Goal: Browse casually: Explore the website without a specific task or goal

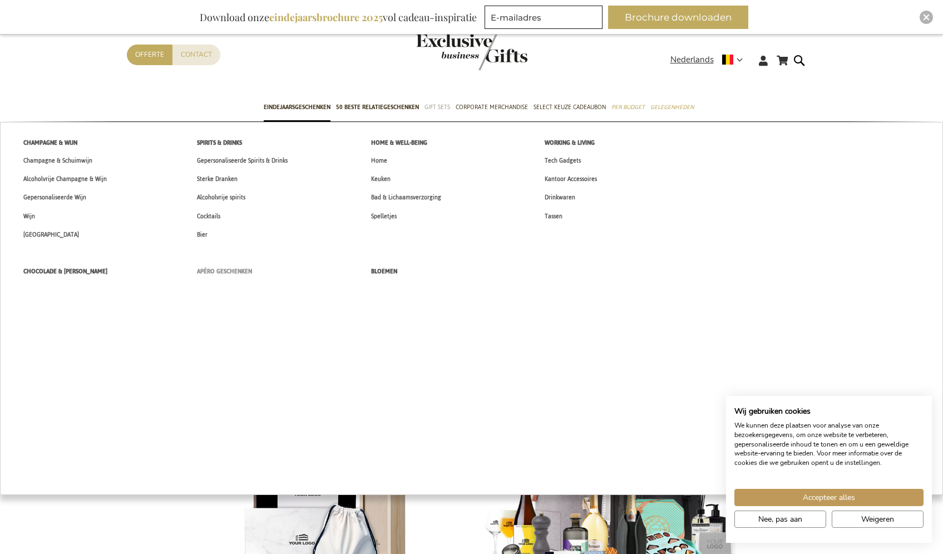
click at [226, 274] on span "Apéro Geschenken" at bounding box center [224, 271] width 55 height 12
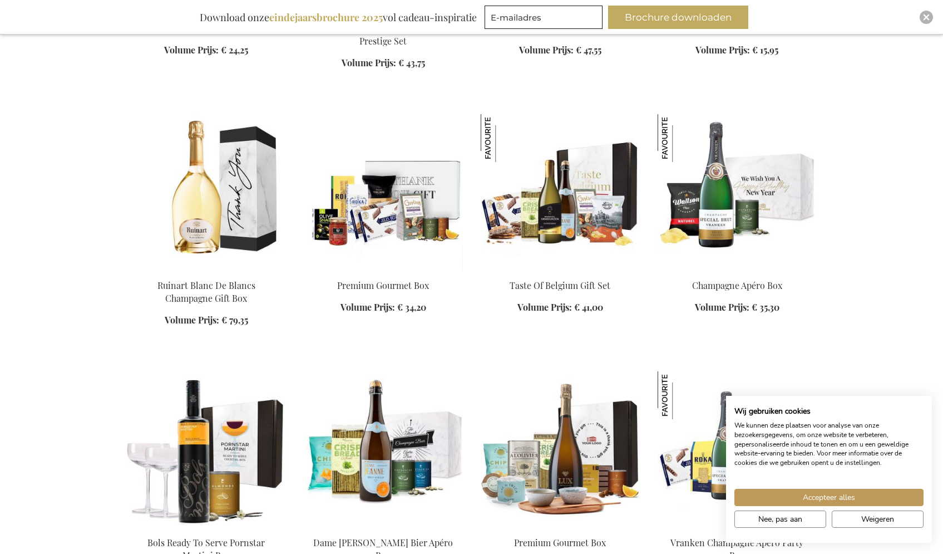
scroll to position [886, 0]
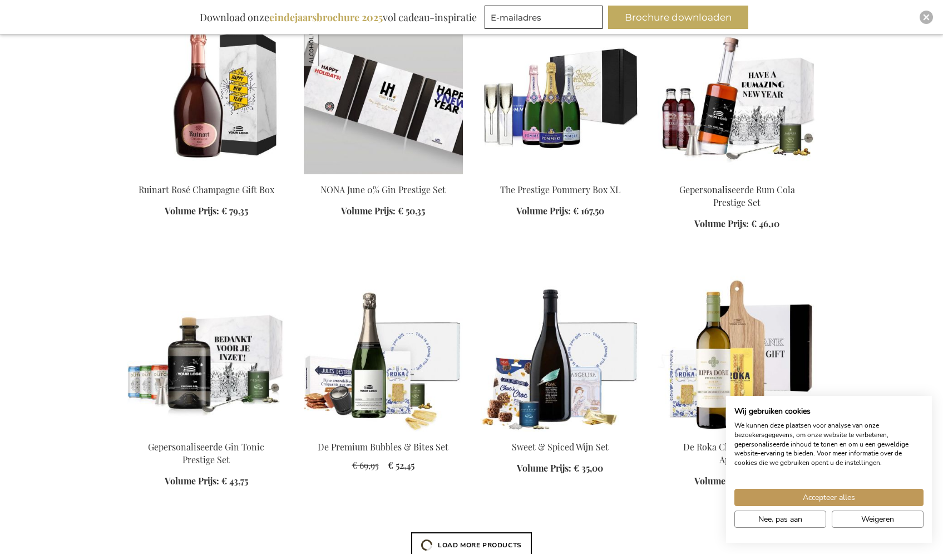
scroll to position [1495, 0]
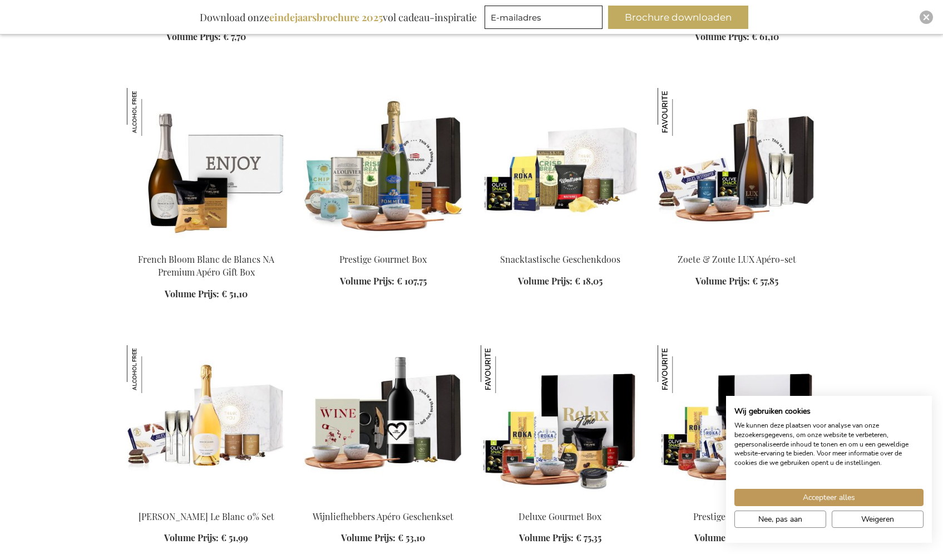
scroll to position [2440, 0]
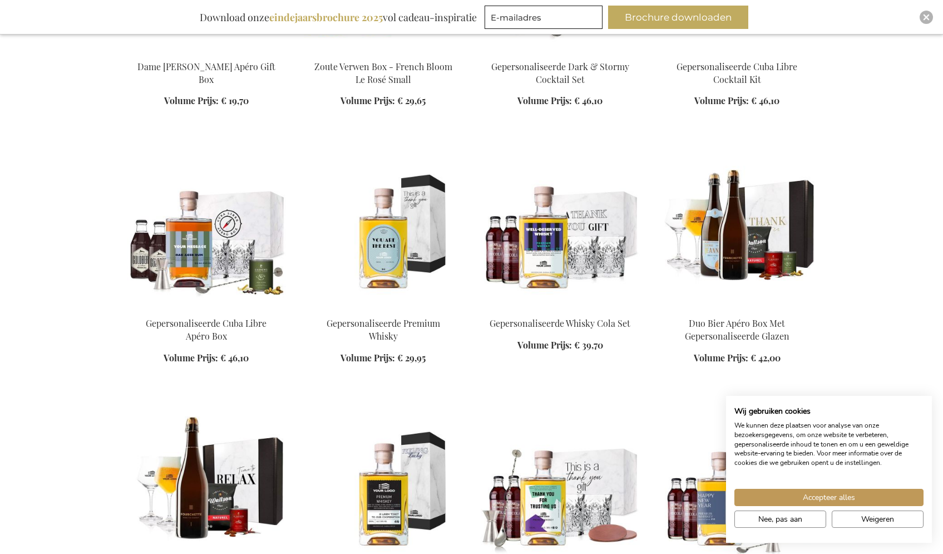
scroll to position [3392, 0]
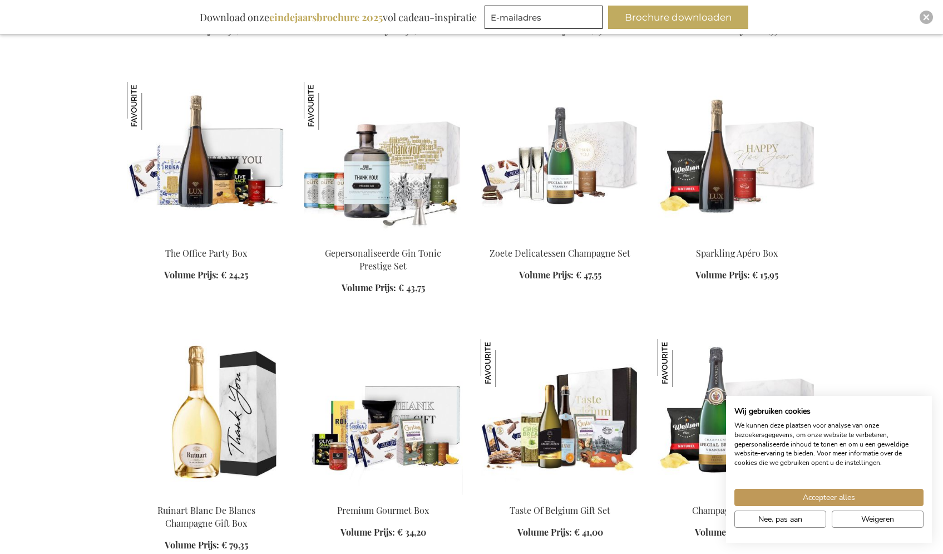
scroll to position [104, 0]
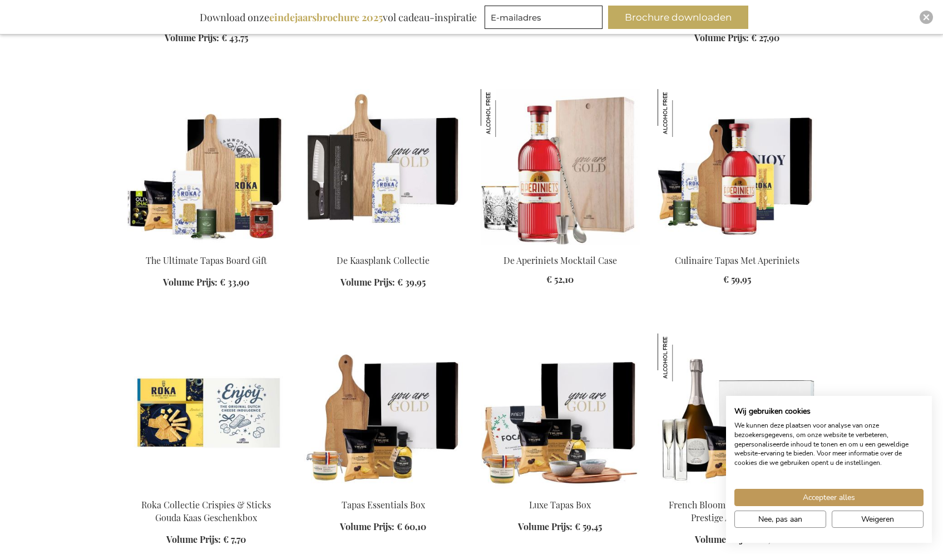
scroll to position [1938, 0]
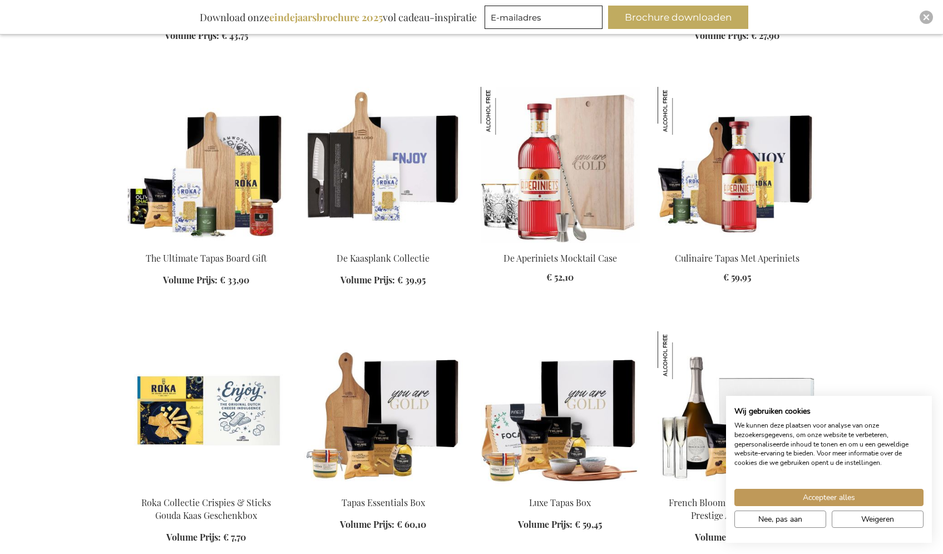
click at [377, 160] on img at bounding box center [383, 165] width 159 height 156
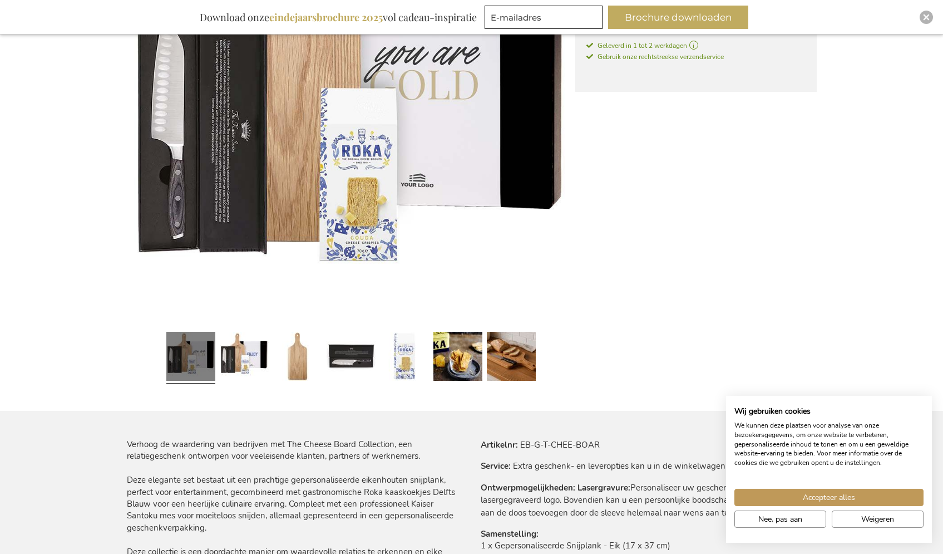
scroll to position [274, 0]
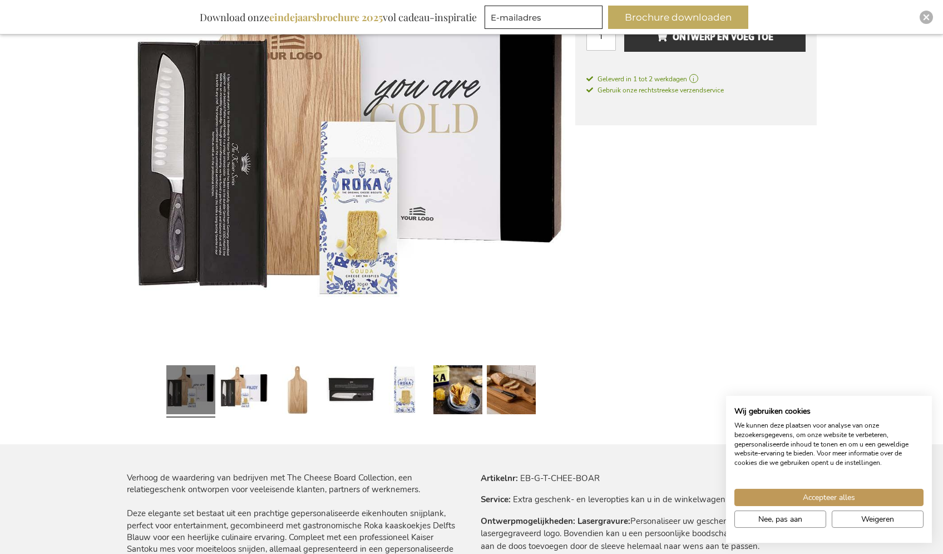
click at [369, 167] on img at bounding box center [351, 133] width 449 height 449
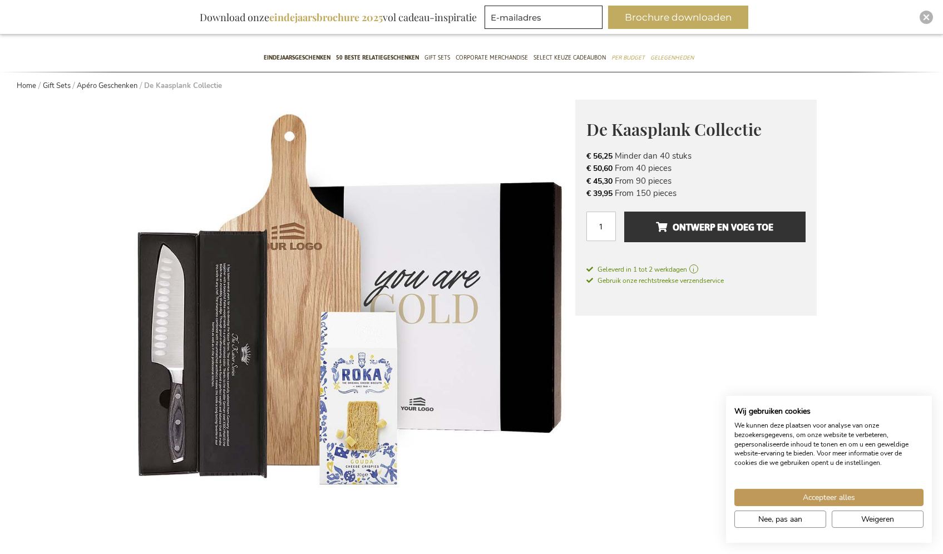
scroll to position [55, 0]
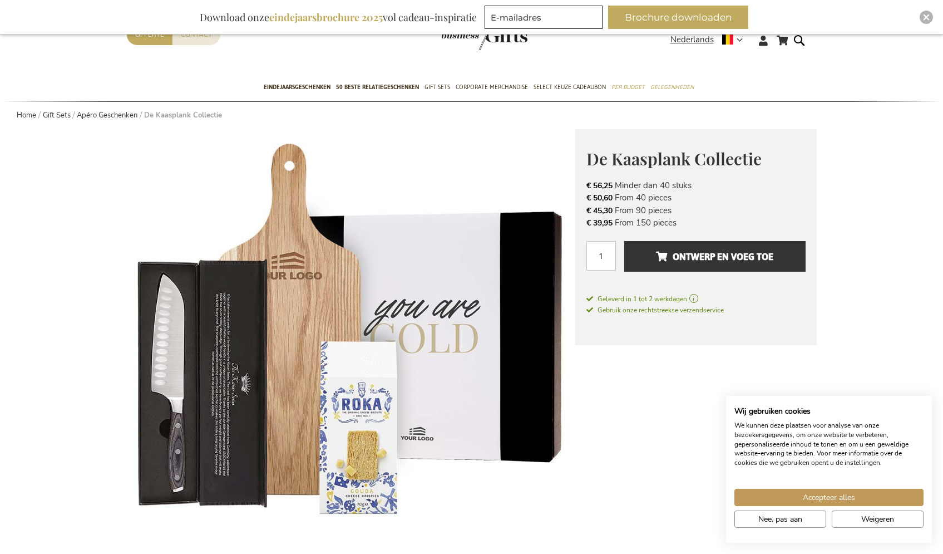
click at [254, 346] on img at bounding box center [351, 353] width 449 height 449
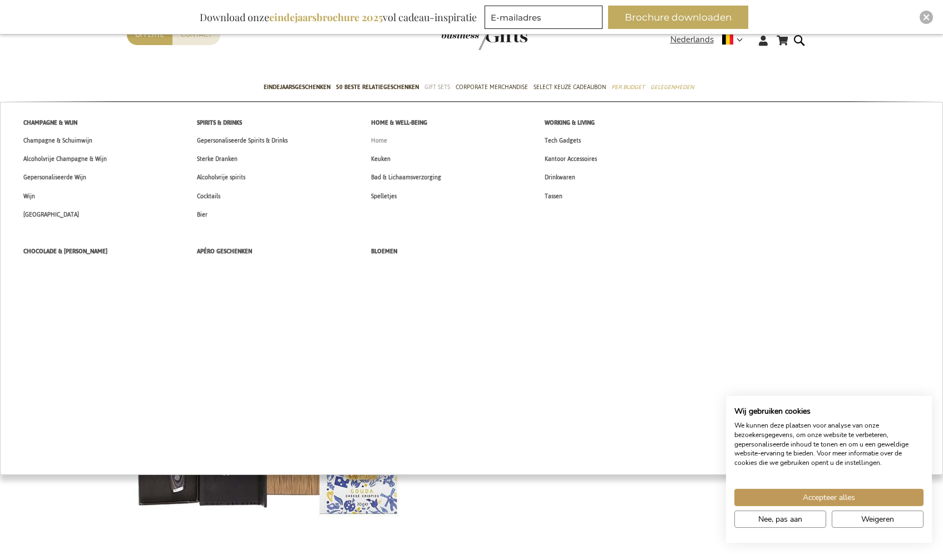
click at [383, 145] on span "Home" at bounding box center [379, 141] width 16 height 12
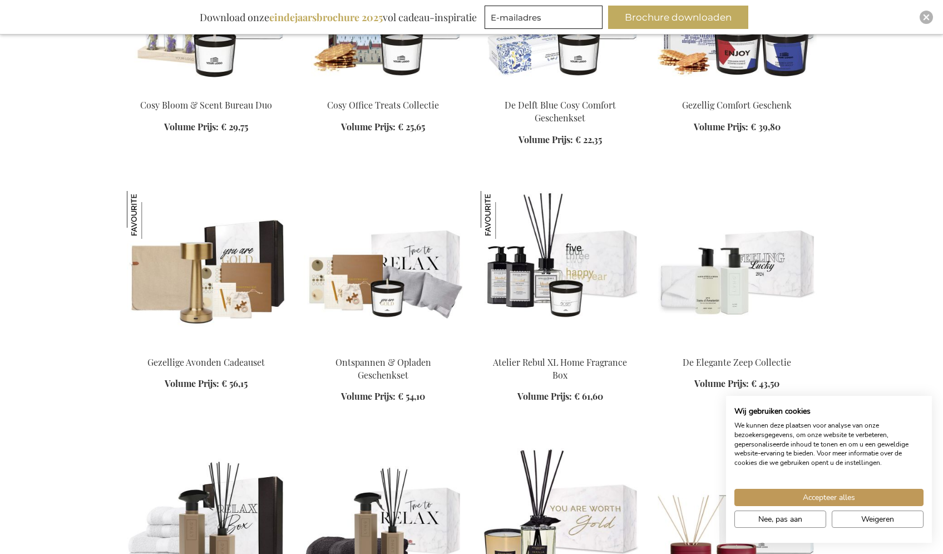
scroll to position [1053, 0]
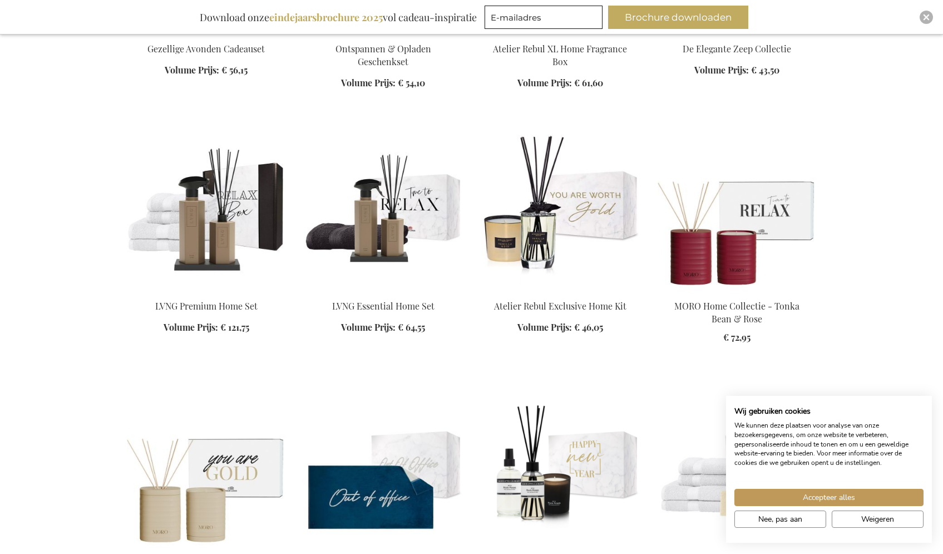
scroll to position [1368, 0]
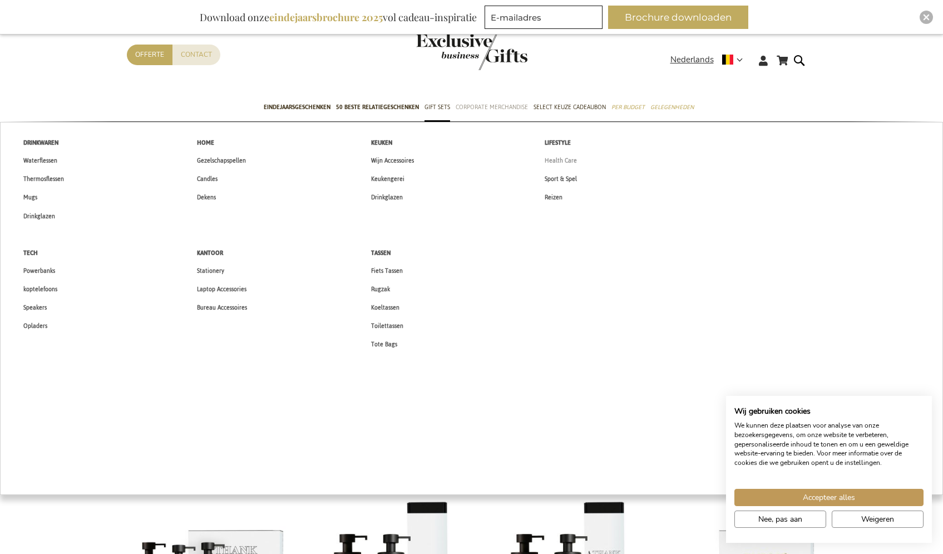
click at [562, 164] on span "Health Care" at bounding box center [561, 161] width 32 height 12
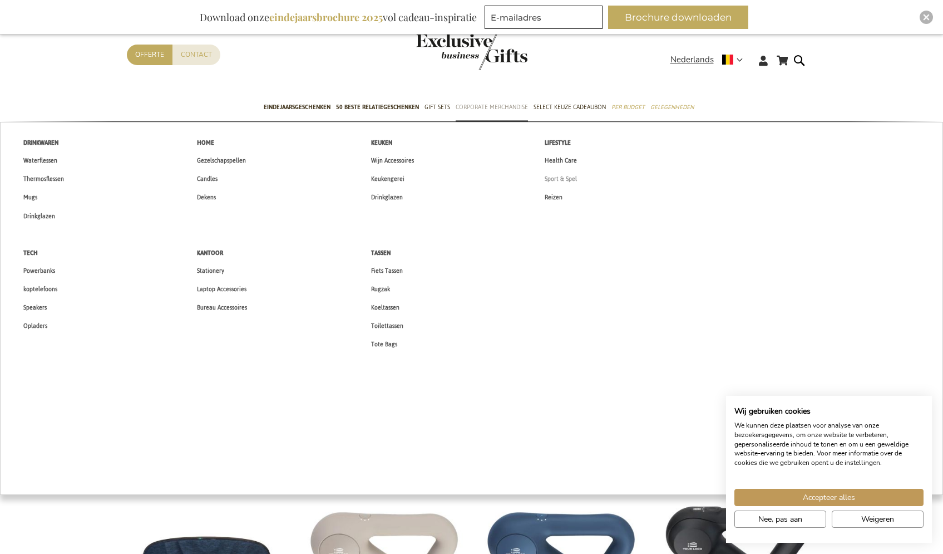
click at [568, 184] on span "Sport & Spel" at bounding box center [561, 179] width 32 height 12
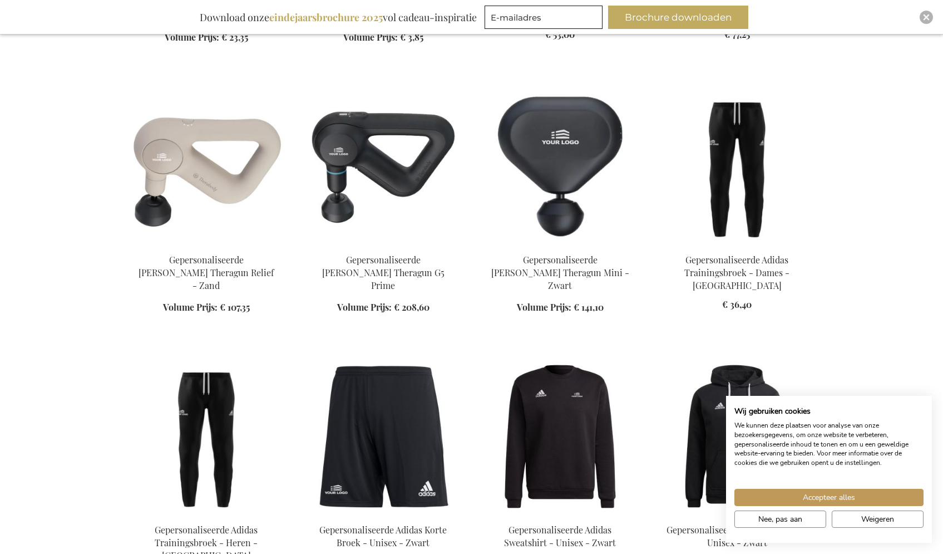
scroll to position [913, 0]
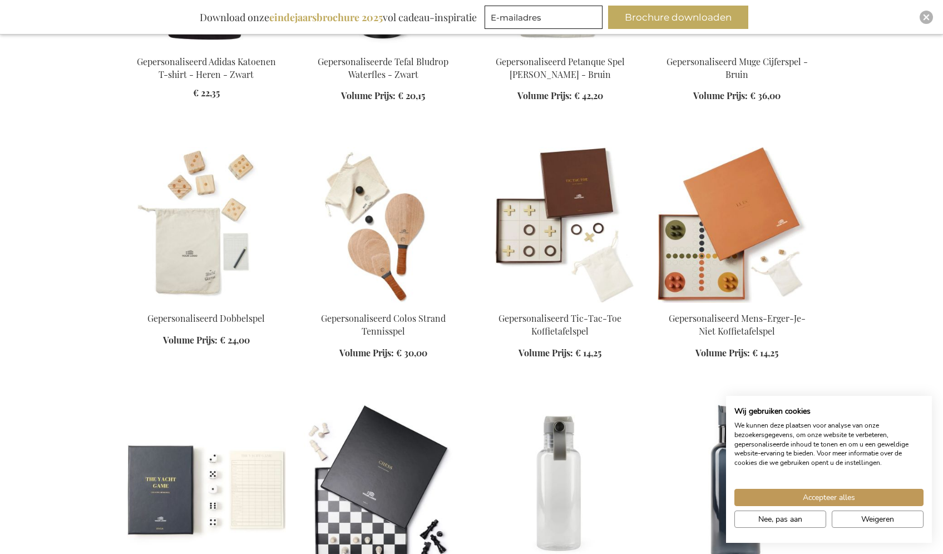
scroll to position [1946, 0]
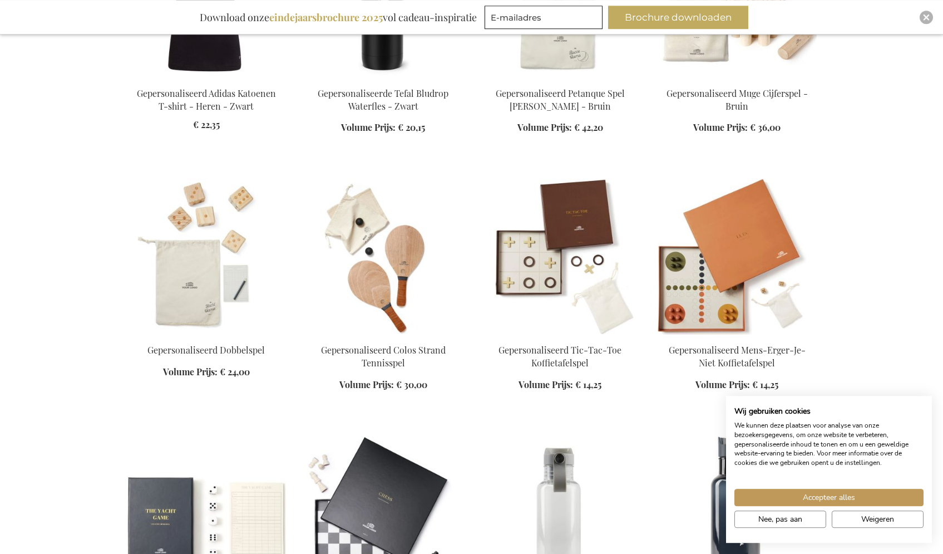
scroll to position [1874, 0]
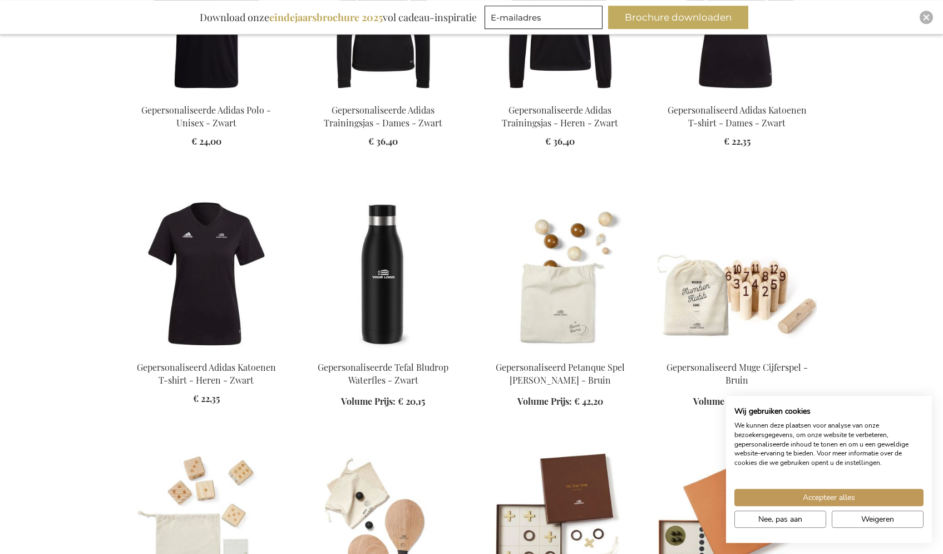
scroll to position [1600, 0]
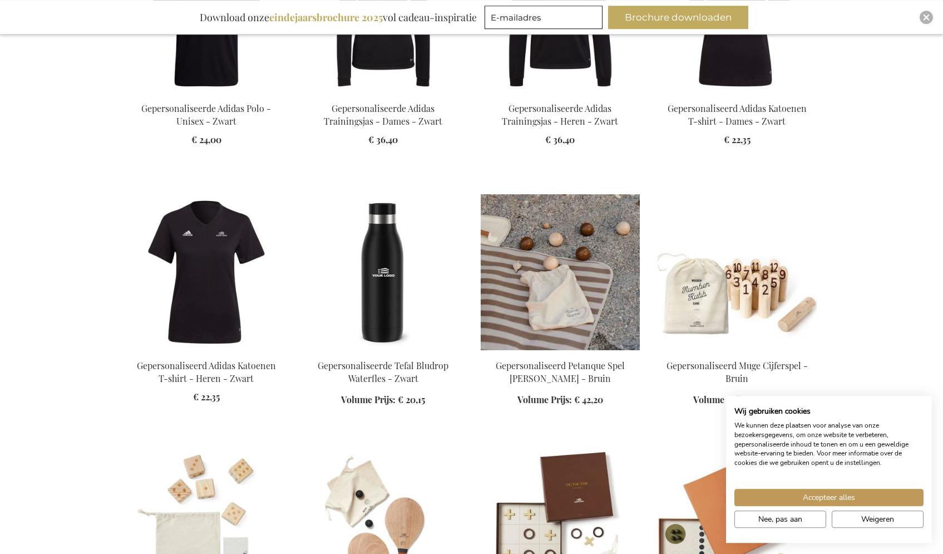
click at [580, 263] on img at bounding box center [560, 272] width 159 height 156
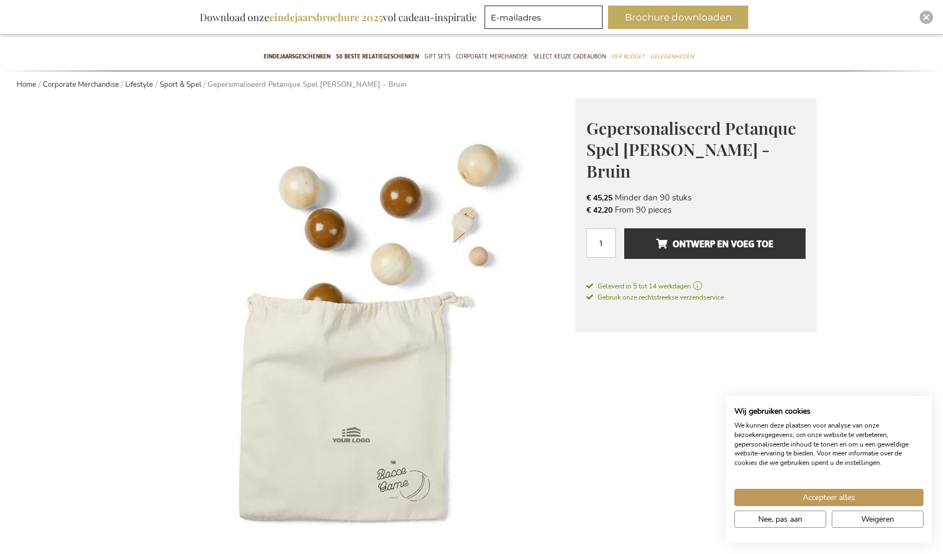
scroll to position [8, 0]
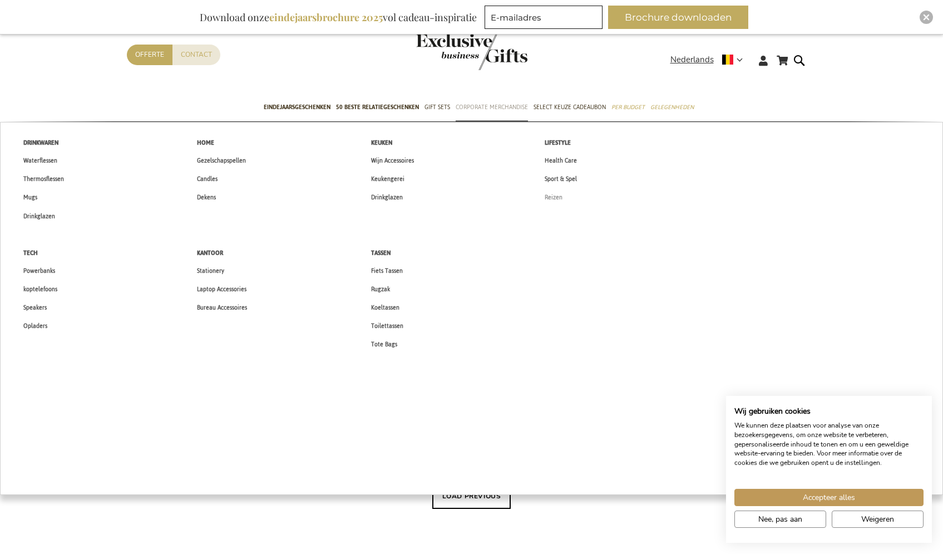
click at [556, 199] on span "Reizen" at bounding box center [554, 197] width 18 height 12
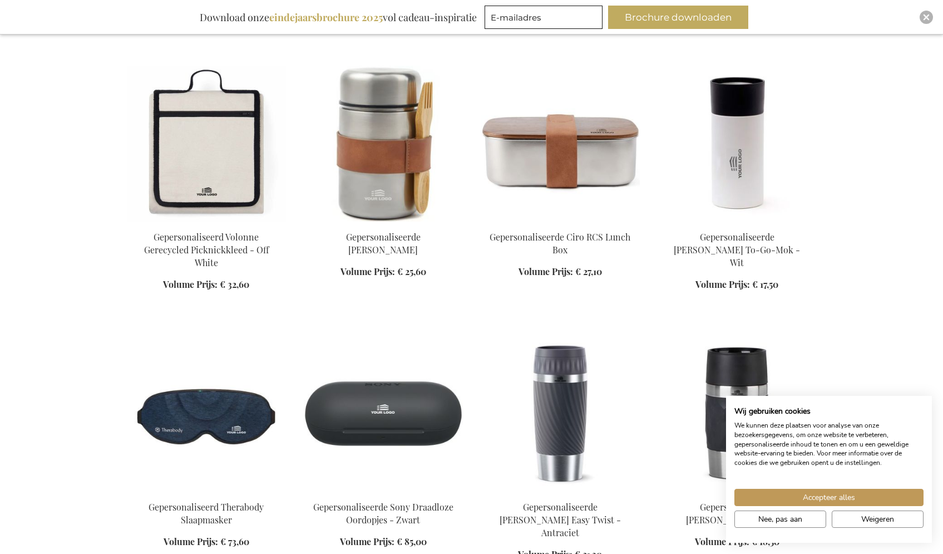
scroll to position [677, 0]
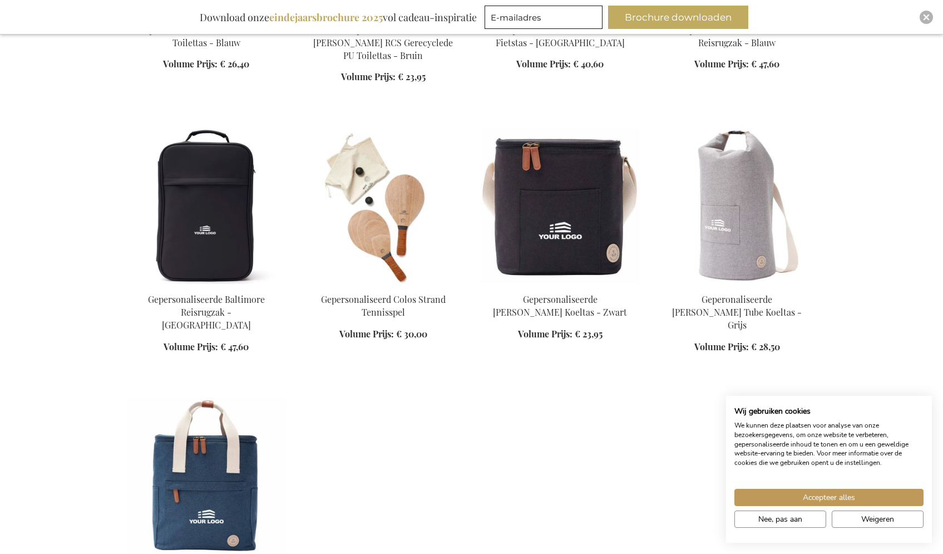
scroll to position [1944, 0]
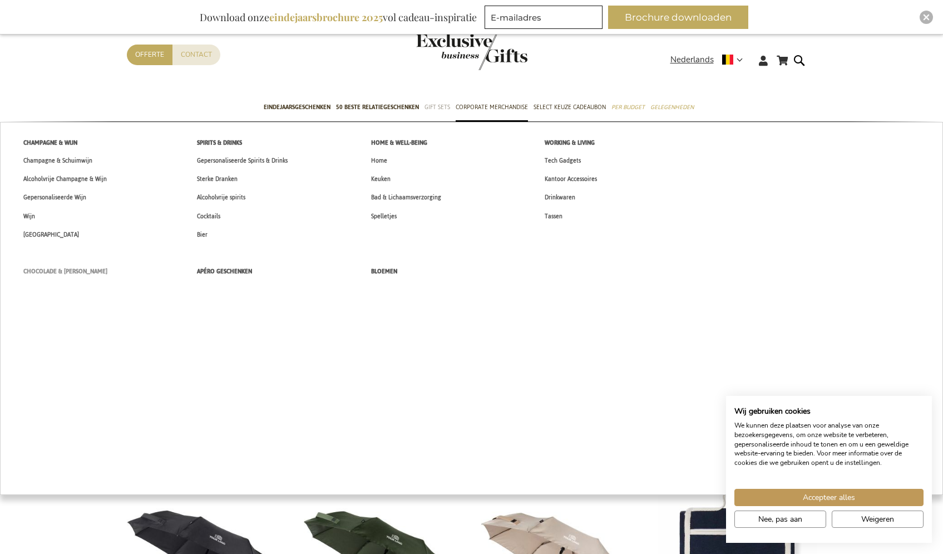
click at [77, 275] on span "Chocolade & [PERSON_NAME]" at bounding box center [65, 271] width 84 height 12
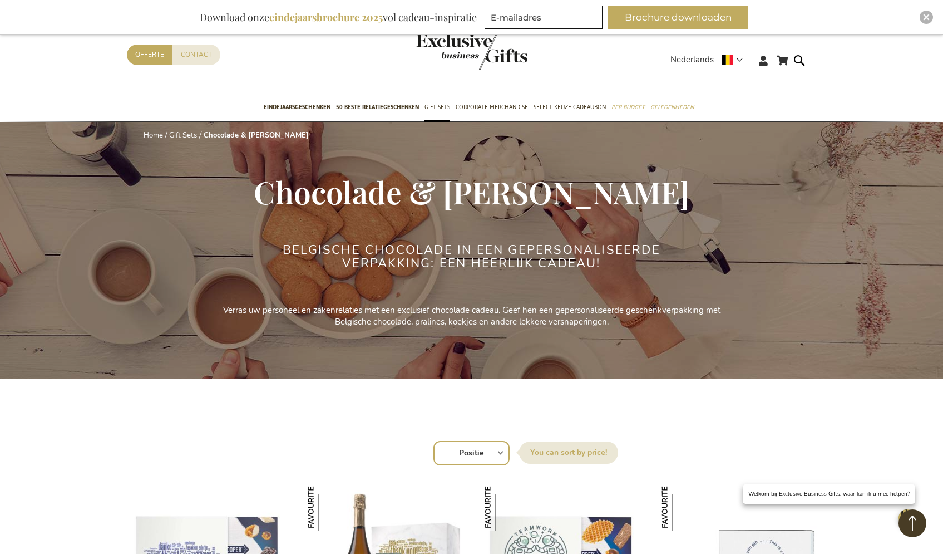
scroll to position [531, 0]
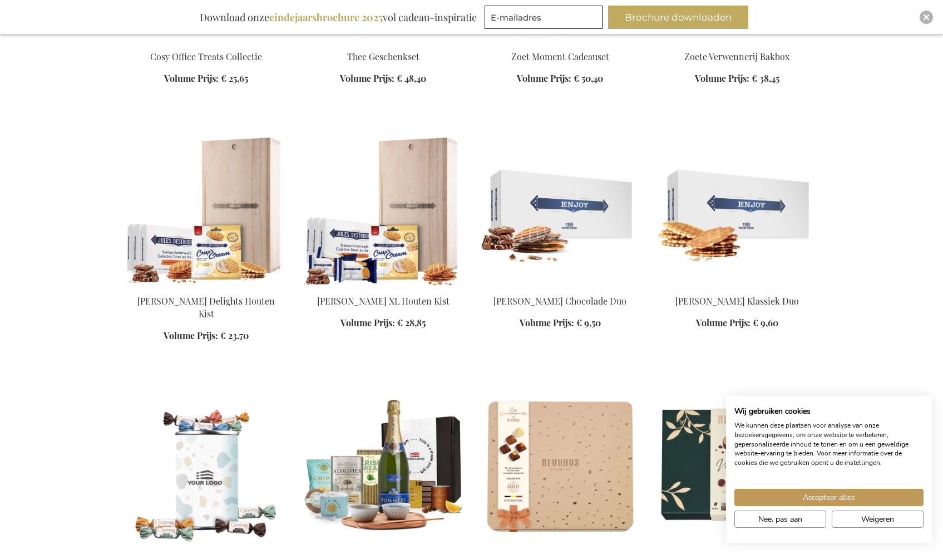
scroll to position [2145, 0]
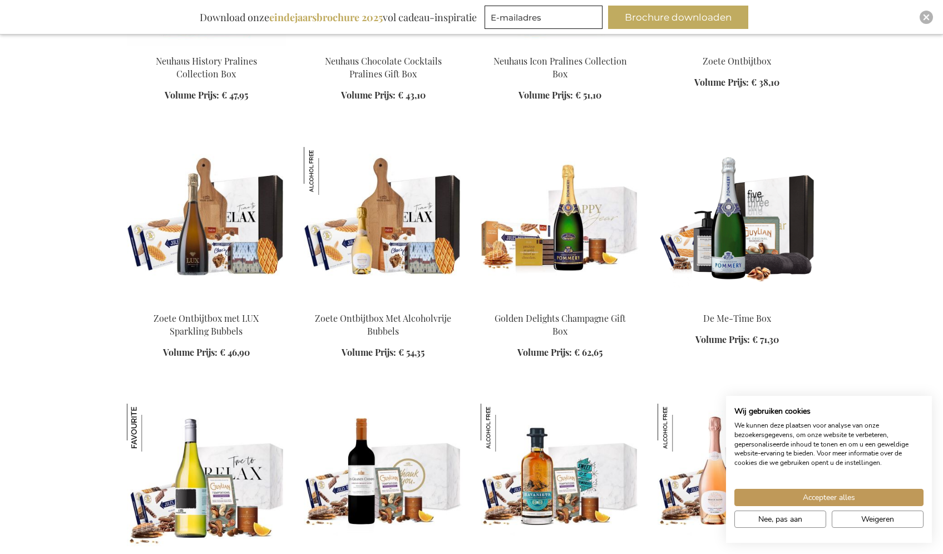
scroll to position [3141, 0]
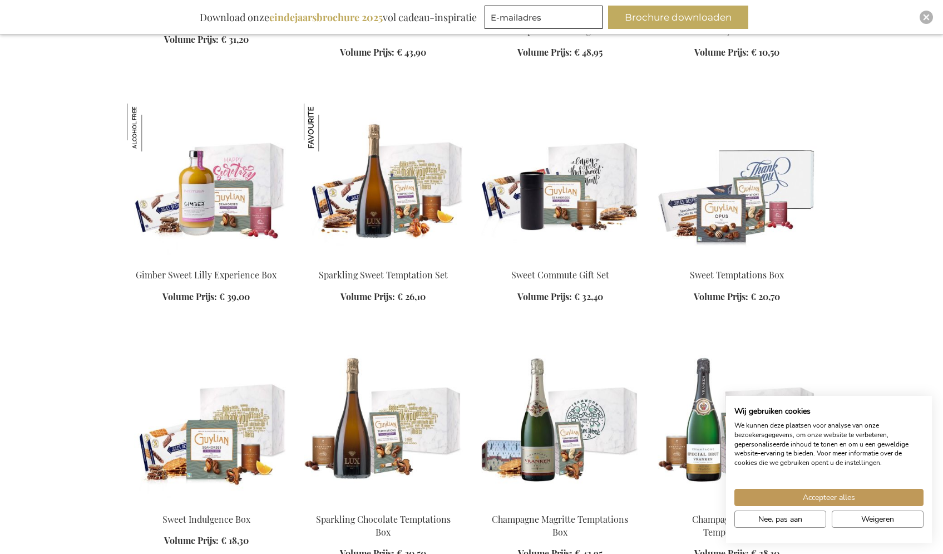
scroll to position [3980, 0]
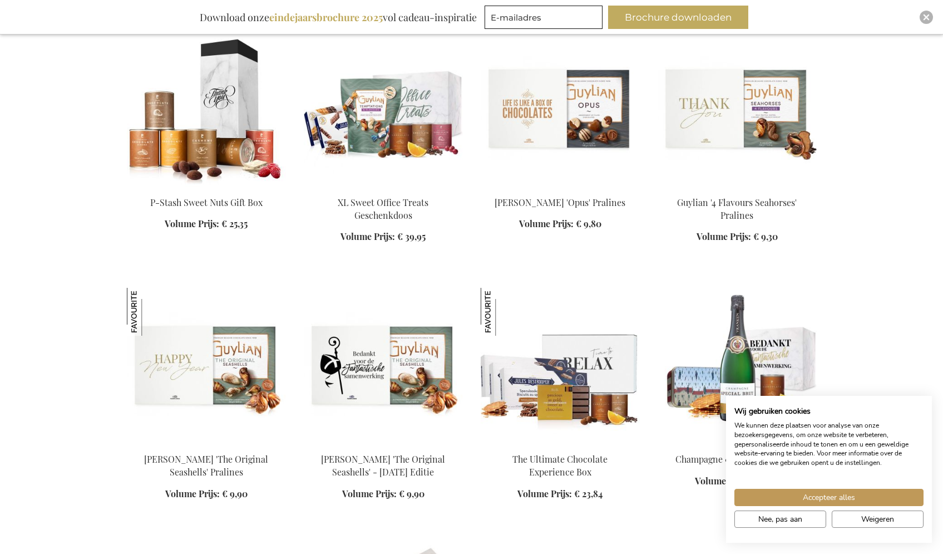
scroll to position [4813, 0]
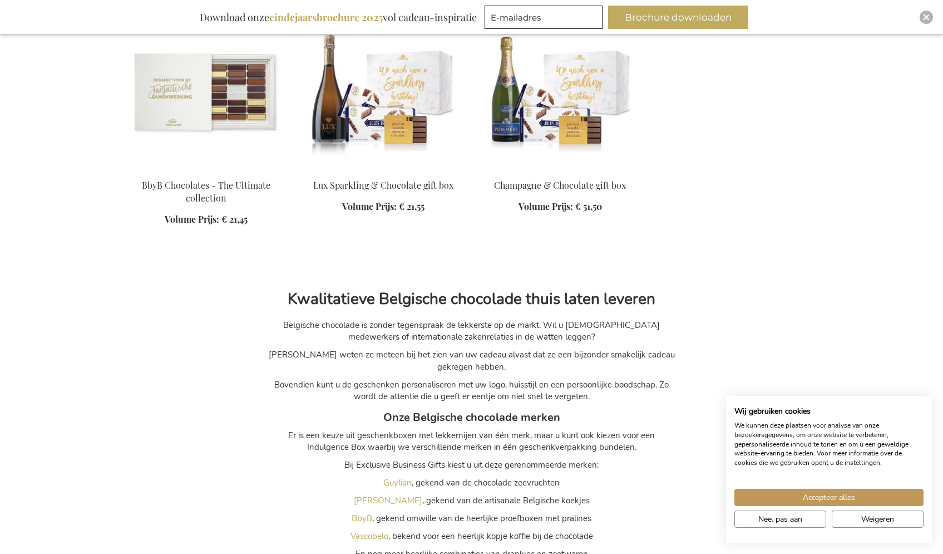
scroll to position [5678, 0]
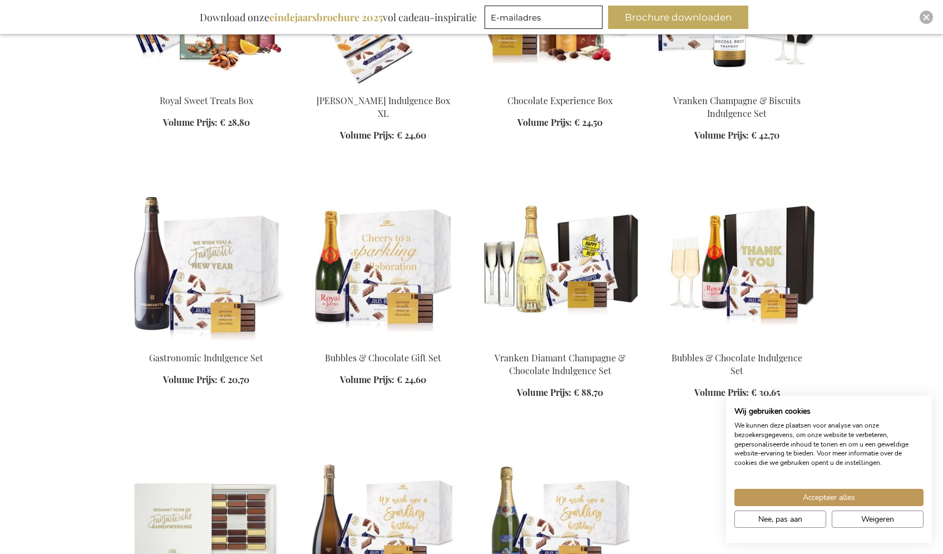
scroll to position [5409, 0]
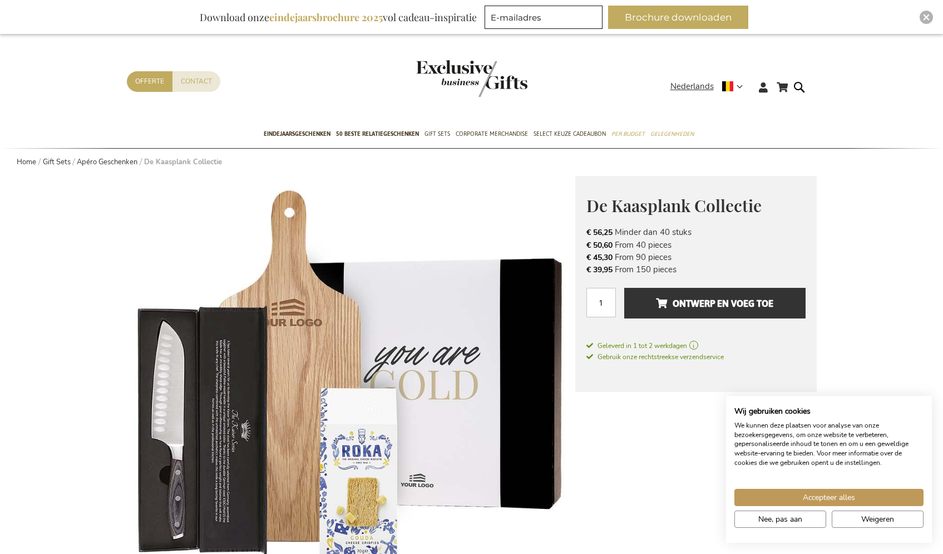
scroll to position [89, 0]
